Goal: Task Accomplishment & Management: Use online tool/utility

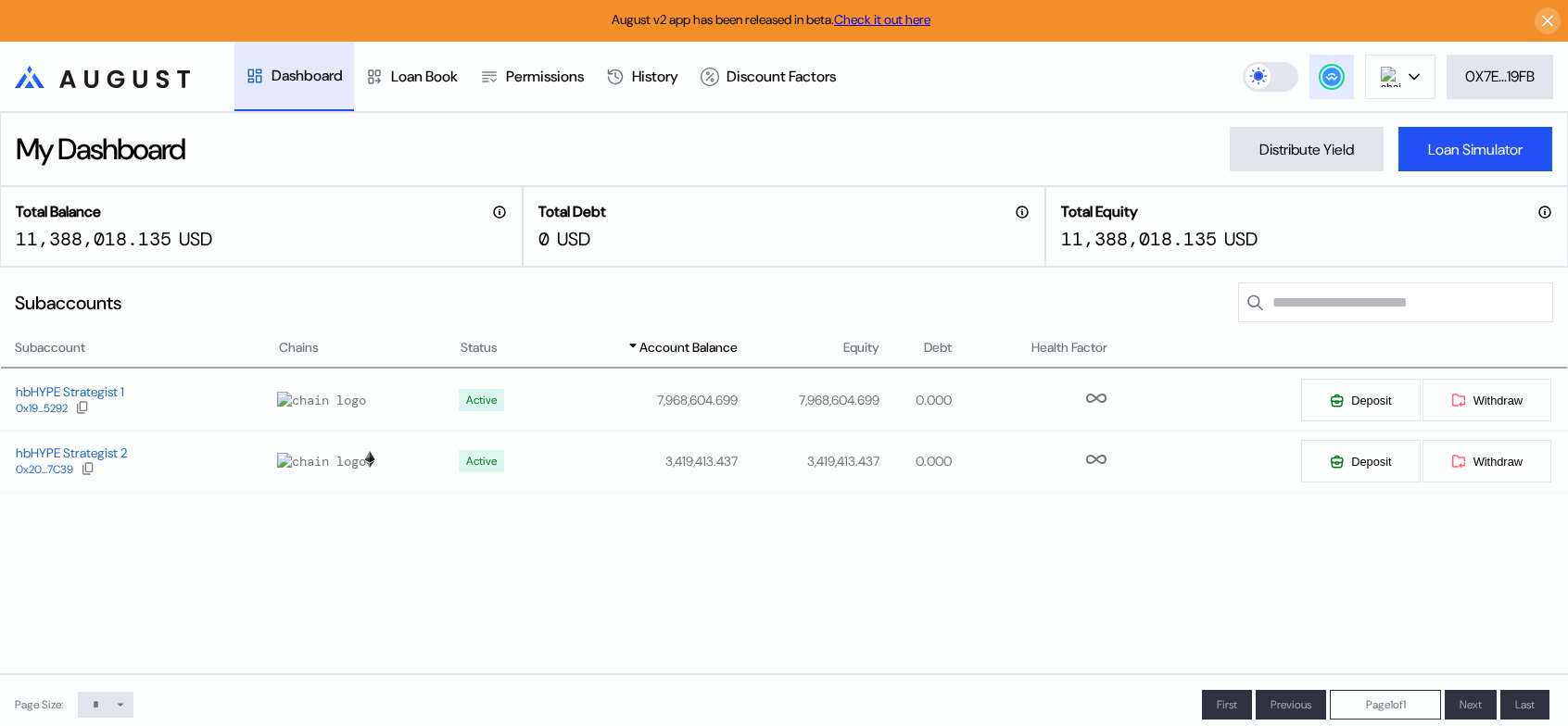
click at [1333, 74] on circle at bounding box center [1332, 76] width 18 height 18
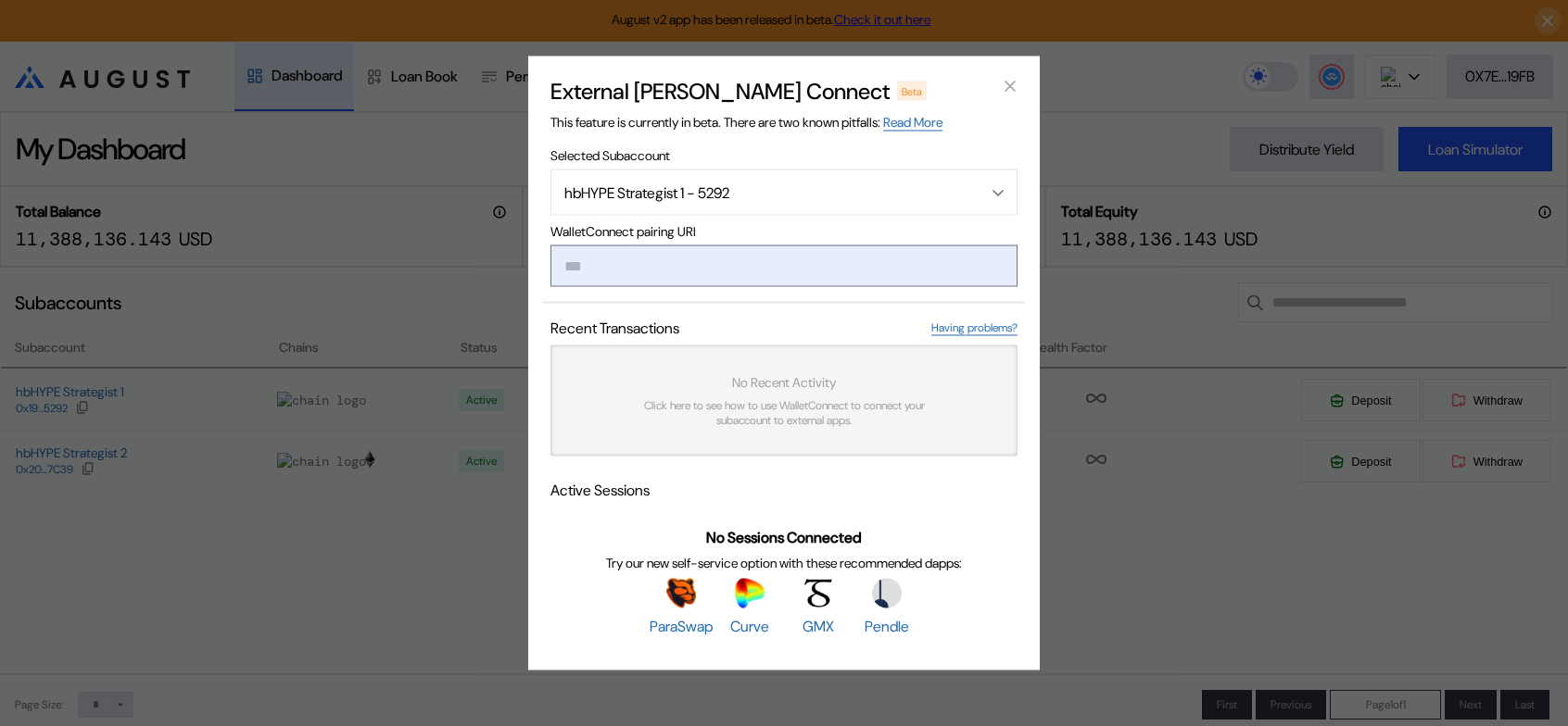
paste input "**********"
type input "**********"
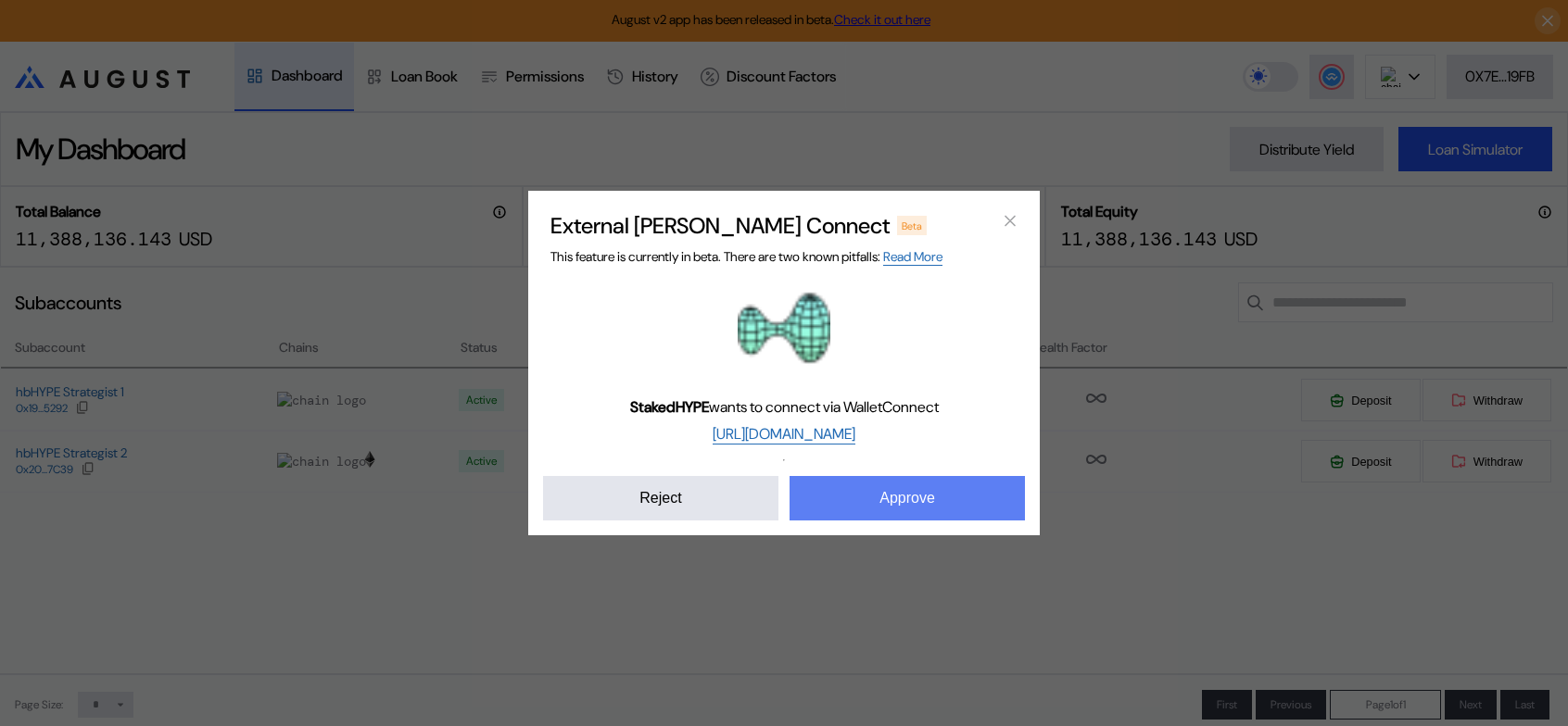
click at [909, 520] on button "Approve" at bounding box center [906, 498] width 235 height 45
